Goal: Task Accomplishment & Management: Complete application form

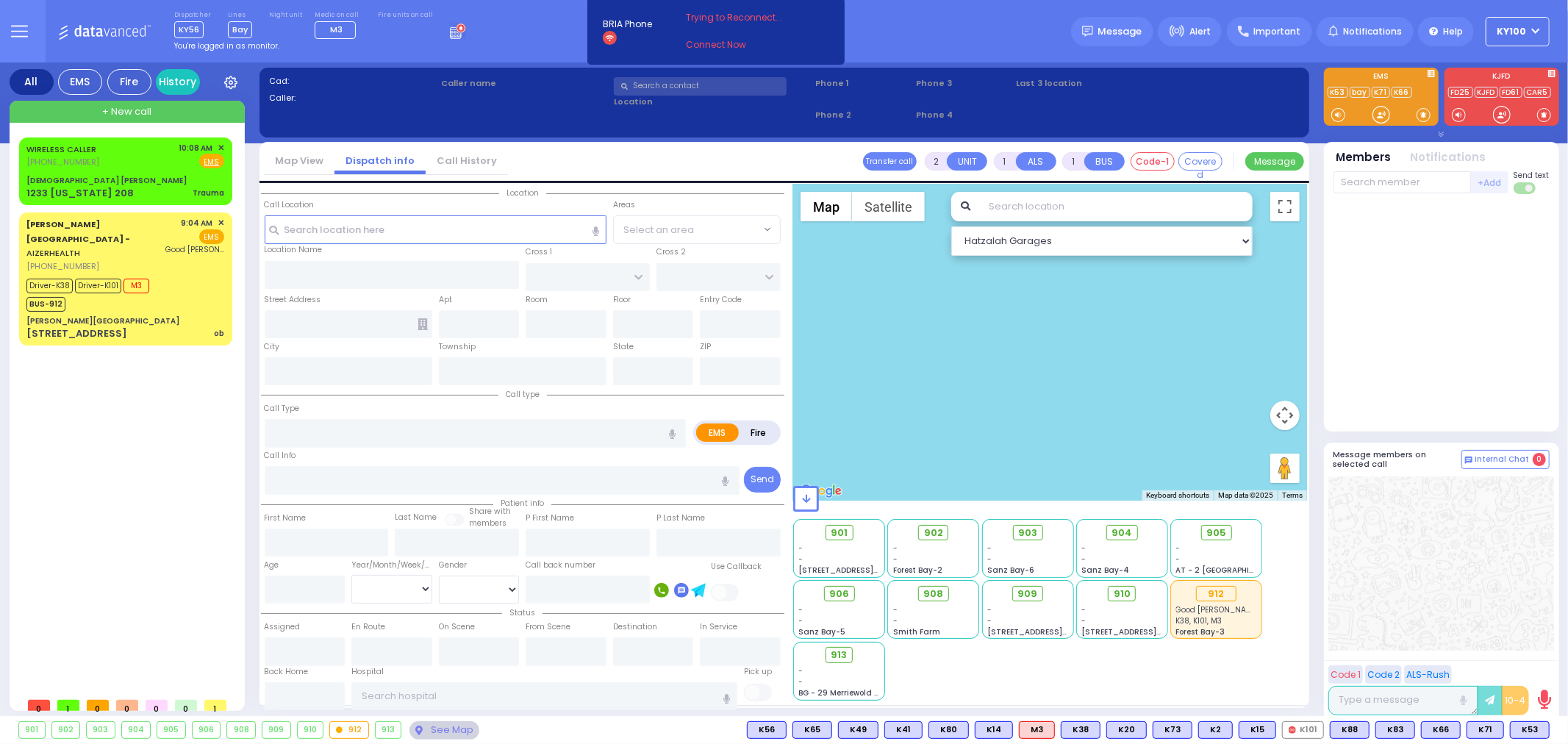
type input "0"
select select
type input "Trauma"
radio input "true"
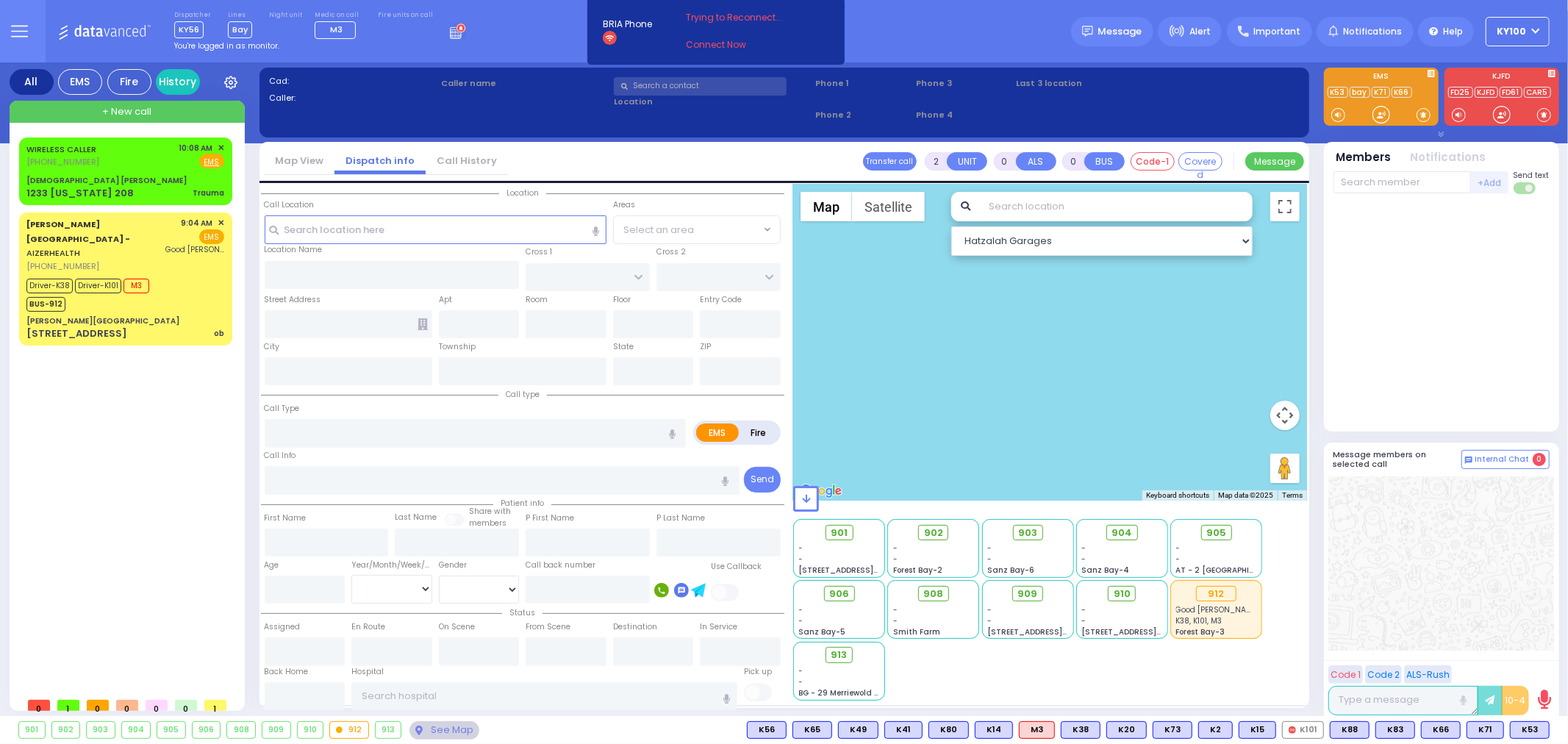
select select
type input "10:08"
type input "10:09"
select select "Hatzalah Garages"
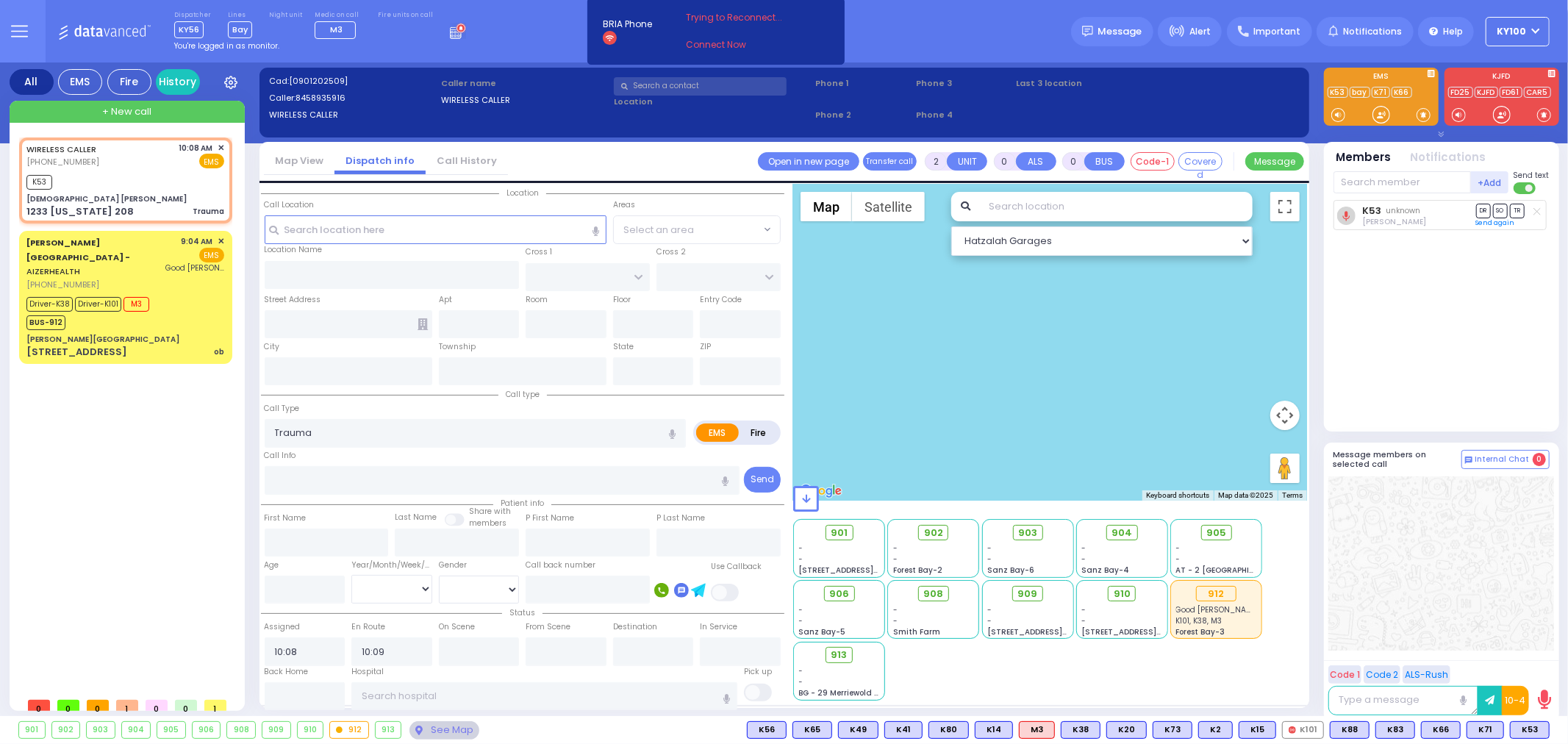
type input "[DEMOGRAPHIC_DATA] [PERSON_NAME]"
type input "CLOVE RD"
type input "JMD DR"
type input "1233 [US_STATE] 208"
type input "Monroe"
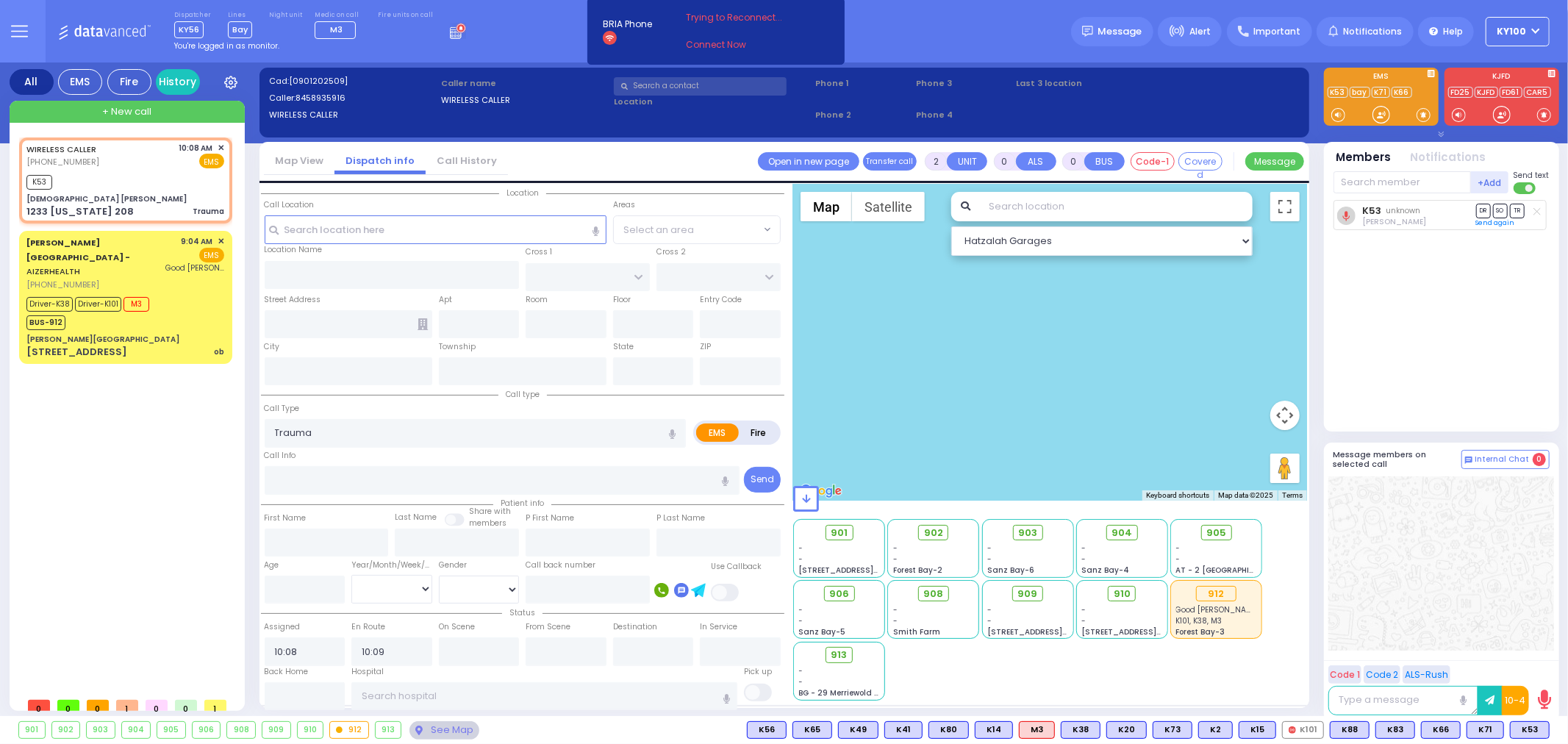
type input "[US_STATE]"
type input "10950"
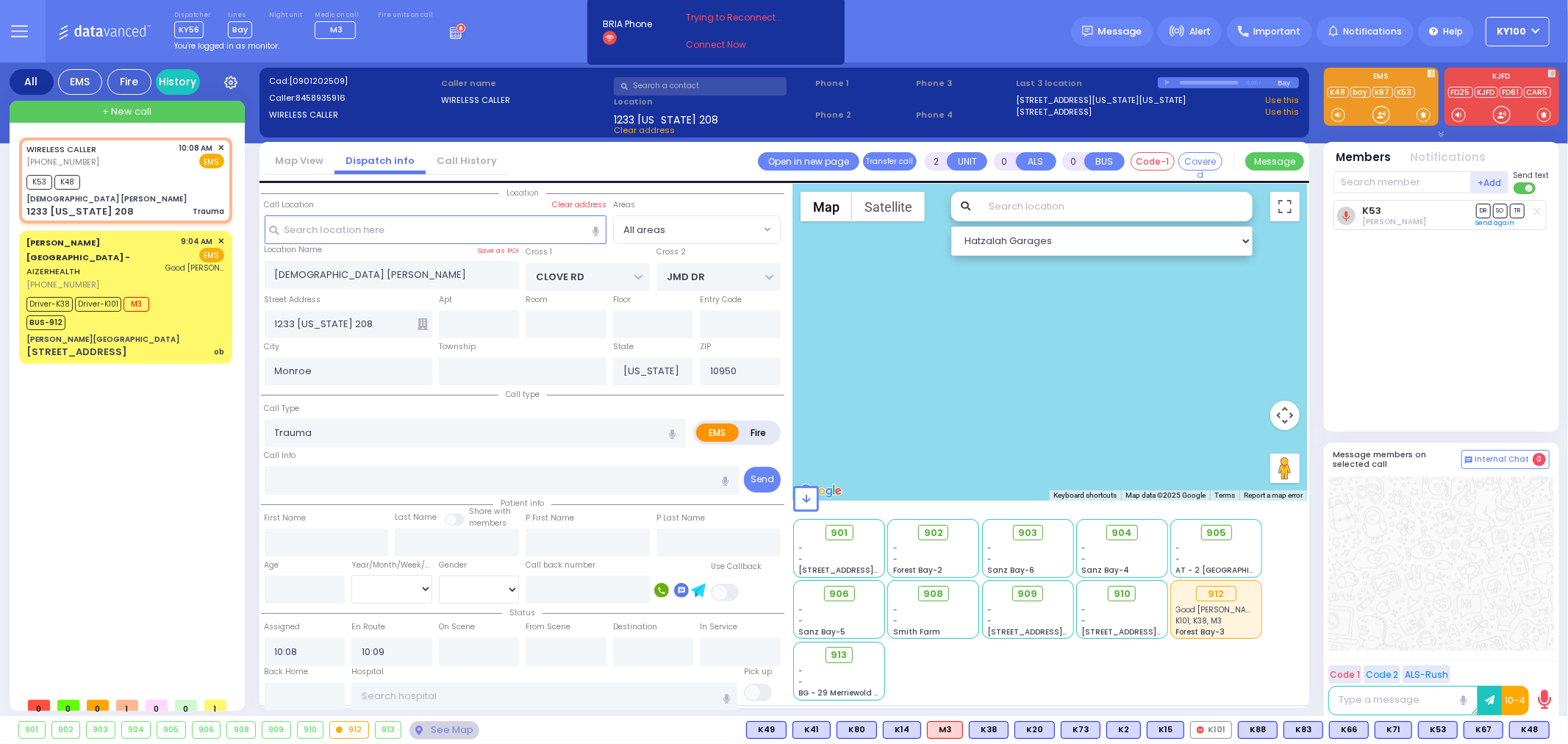
select select
radio input "true"
select select
select select "Hatzalah Garages"
